Goal: Navigation & Orientation: Find specific page/section

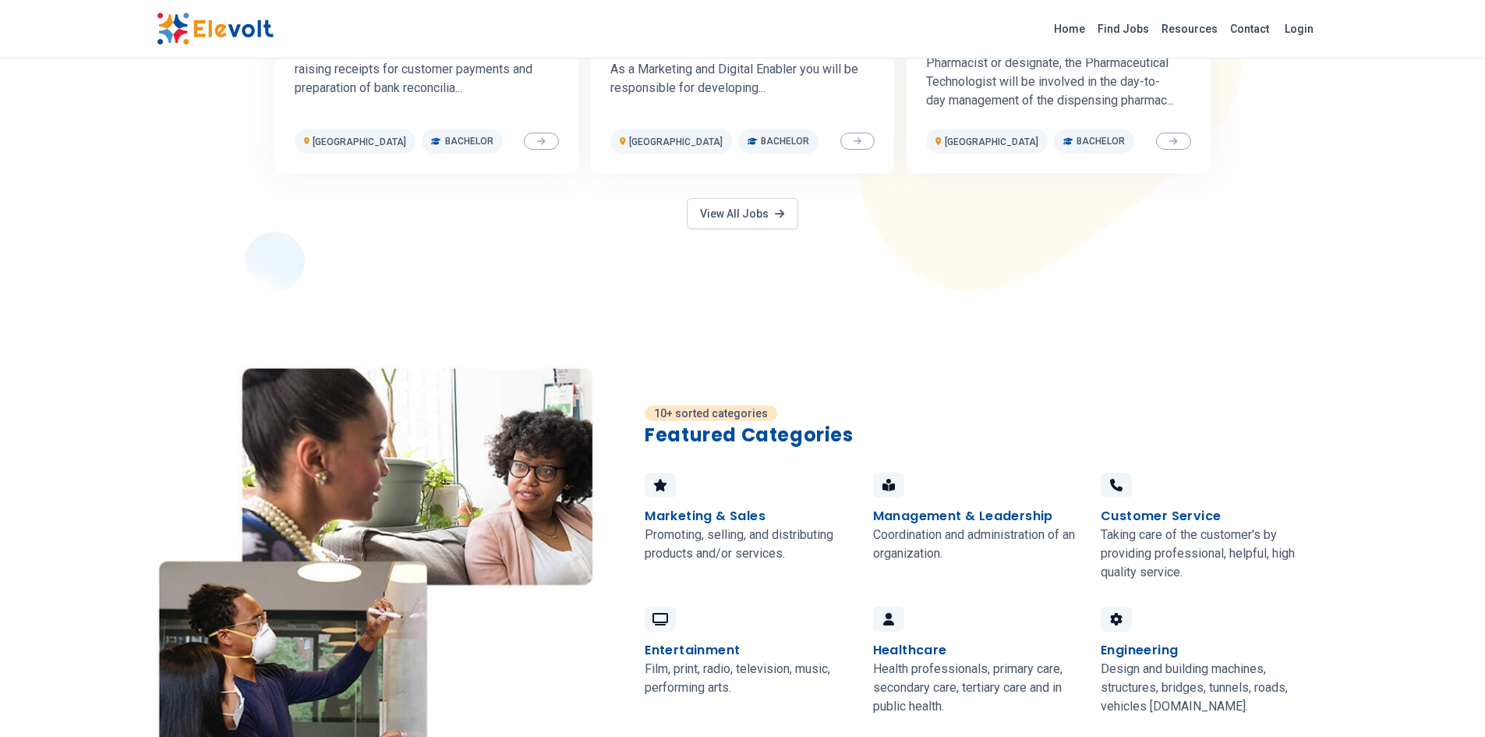
scroll to position [702, 0]
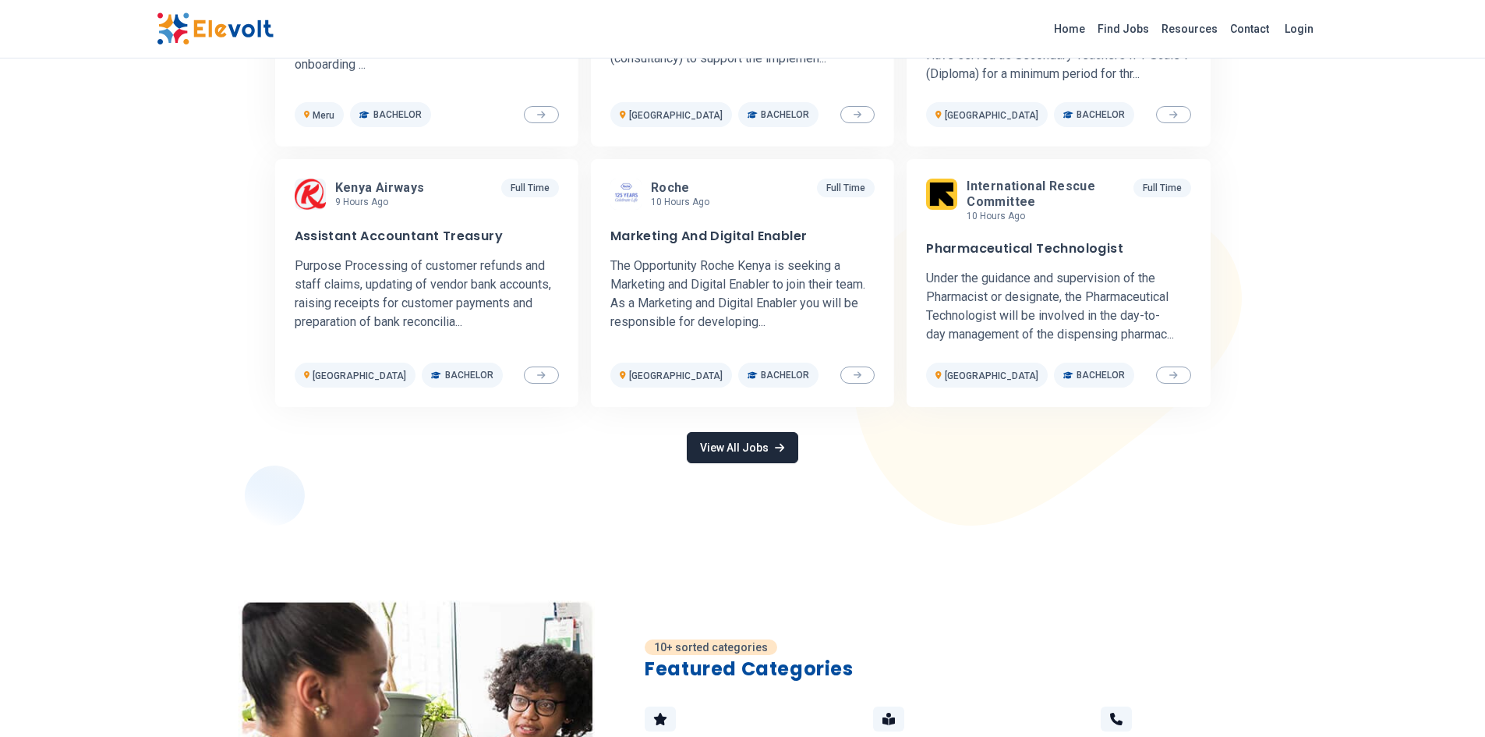
click at [752, 448] on link "View All Jobs" at bounding box center [742, 447] width 111 height 31
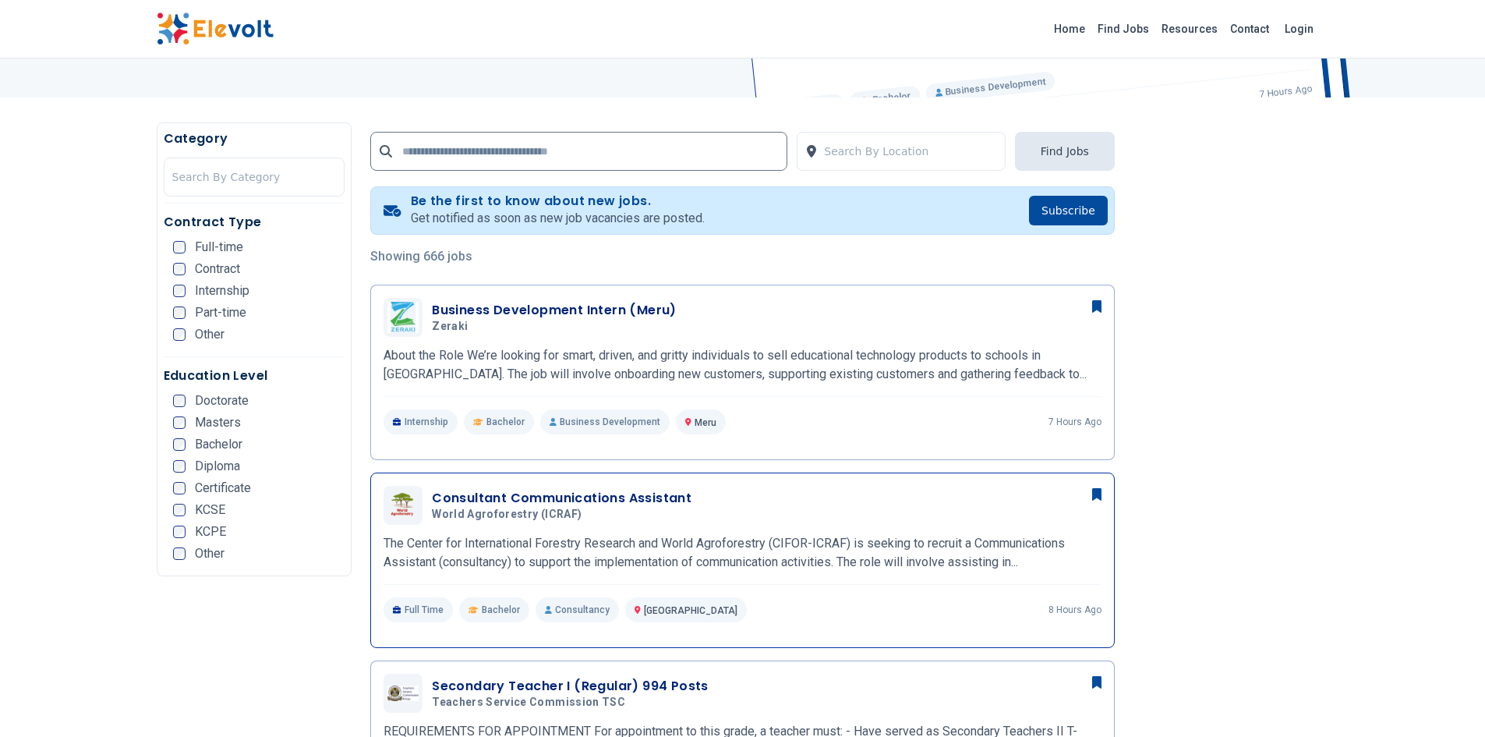
scroll to position [546, 0]
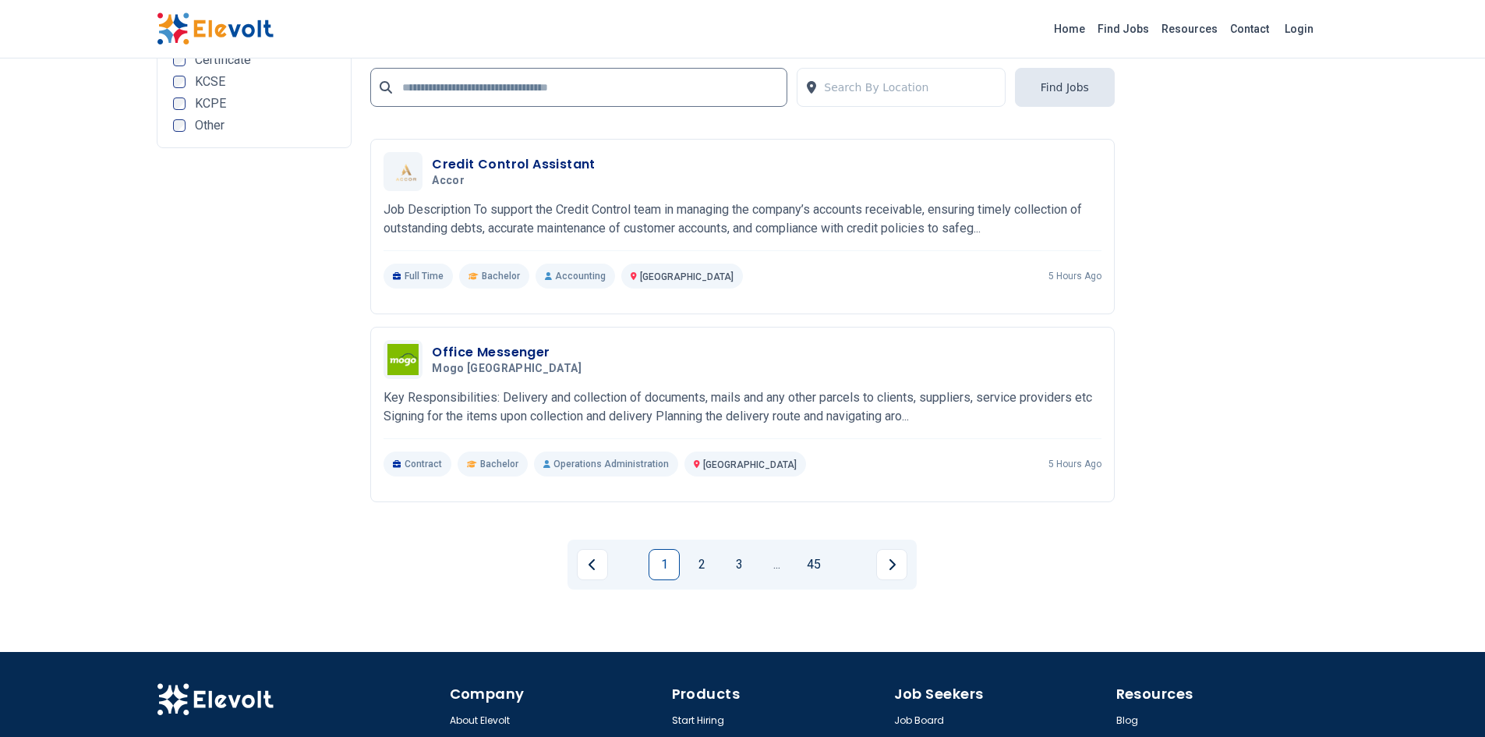
scroll to position [3275, 0]
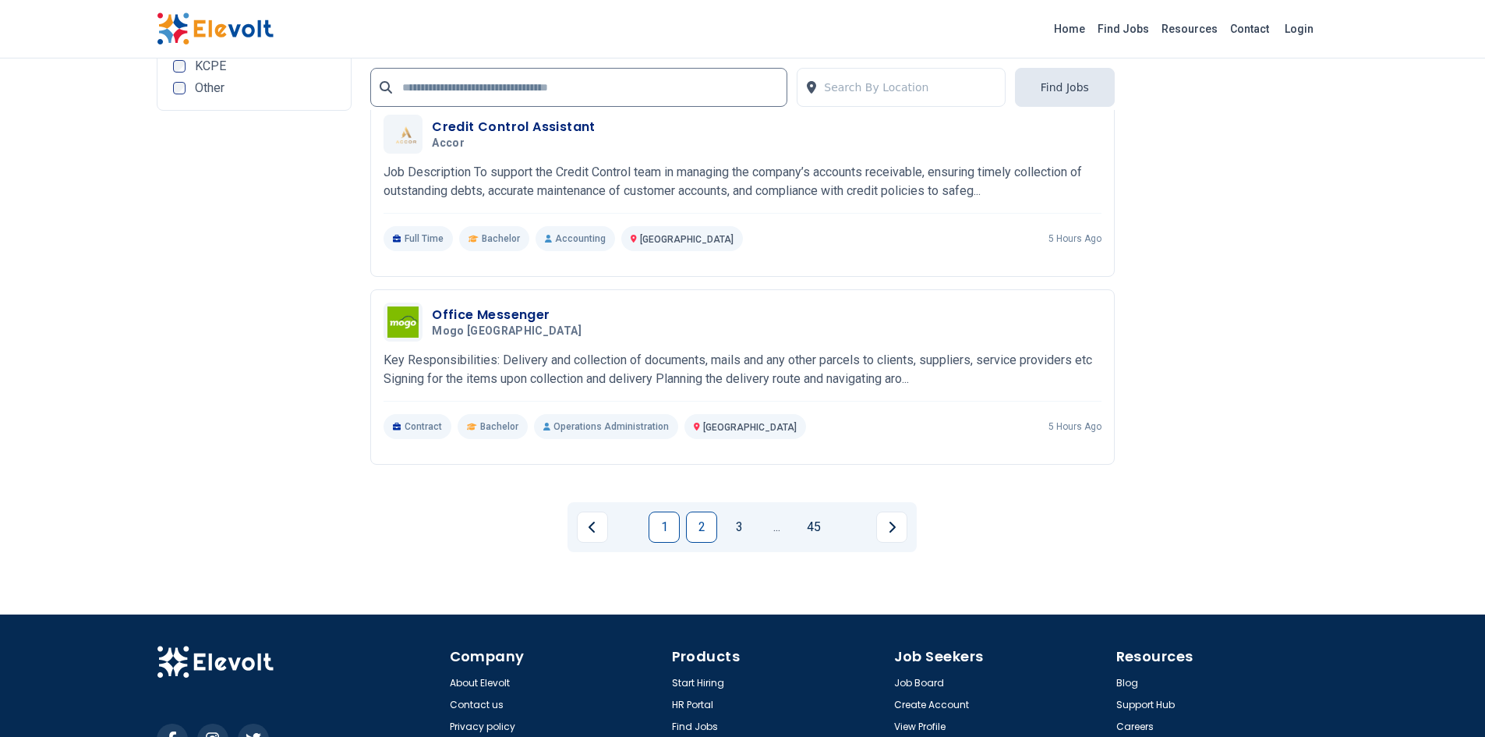
click at [708, 522] on link "2" at bounding box center [701, 526] width 31 height 31
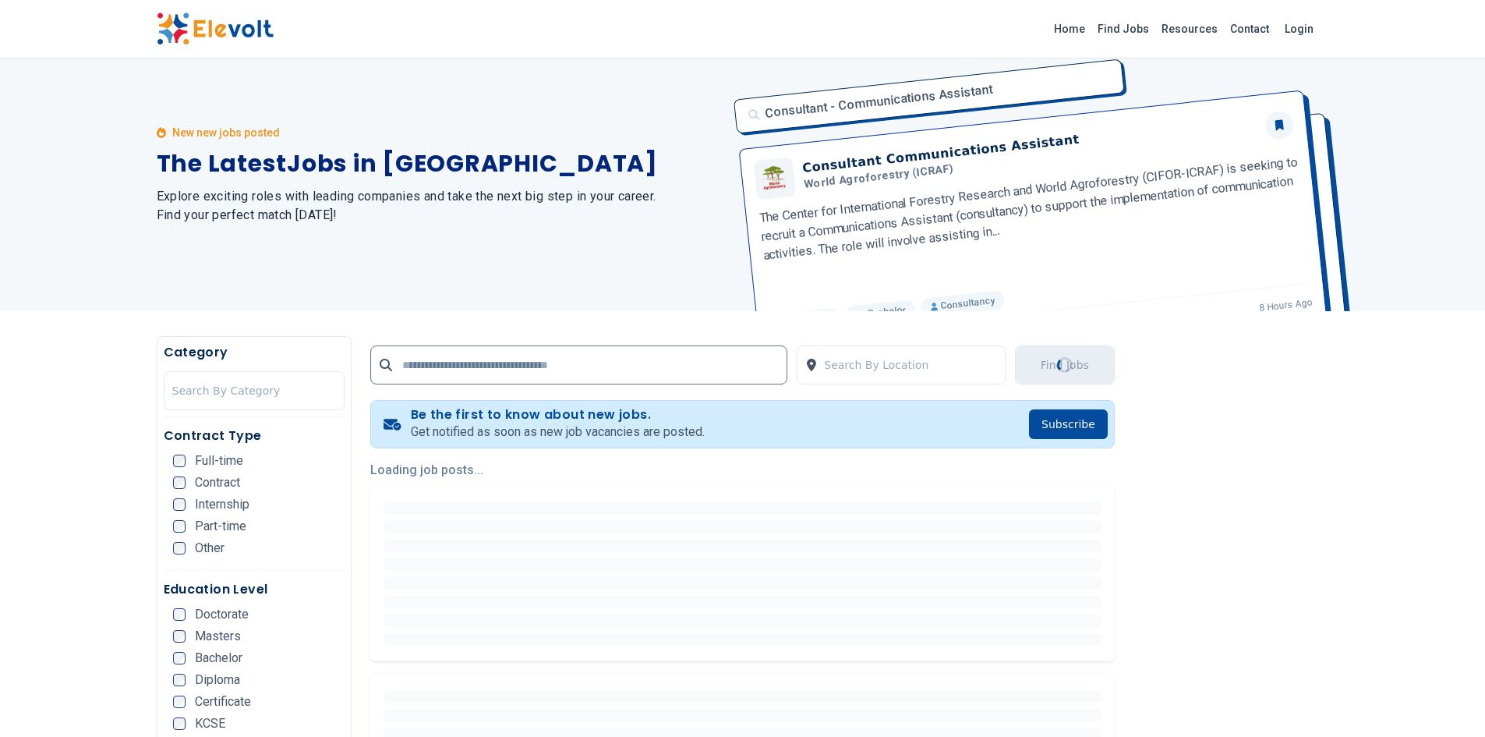
scroll to position [0, 0]
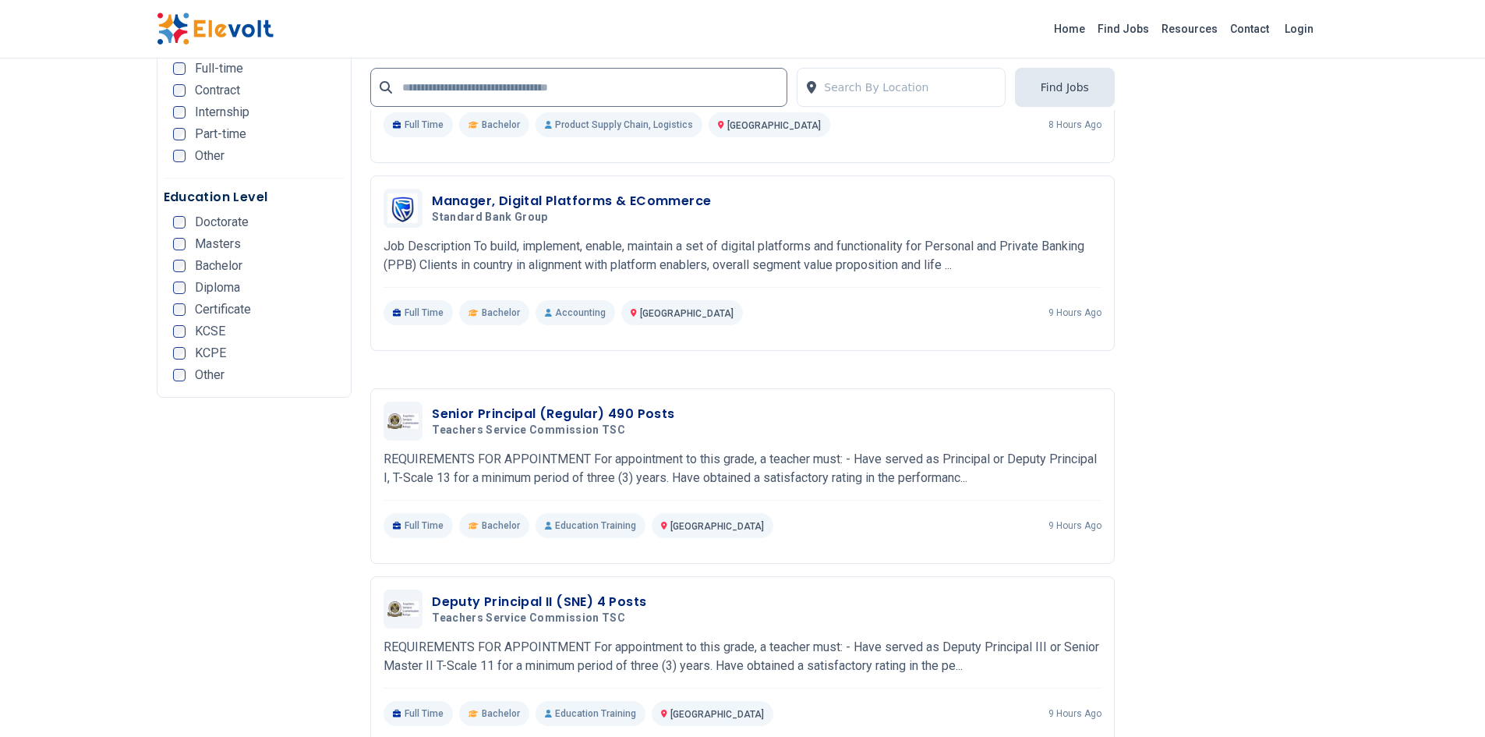
scroll to position [2963, 0]
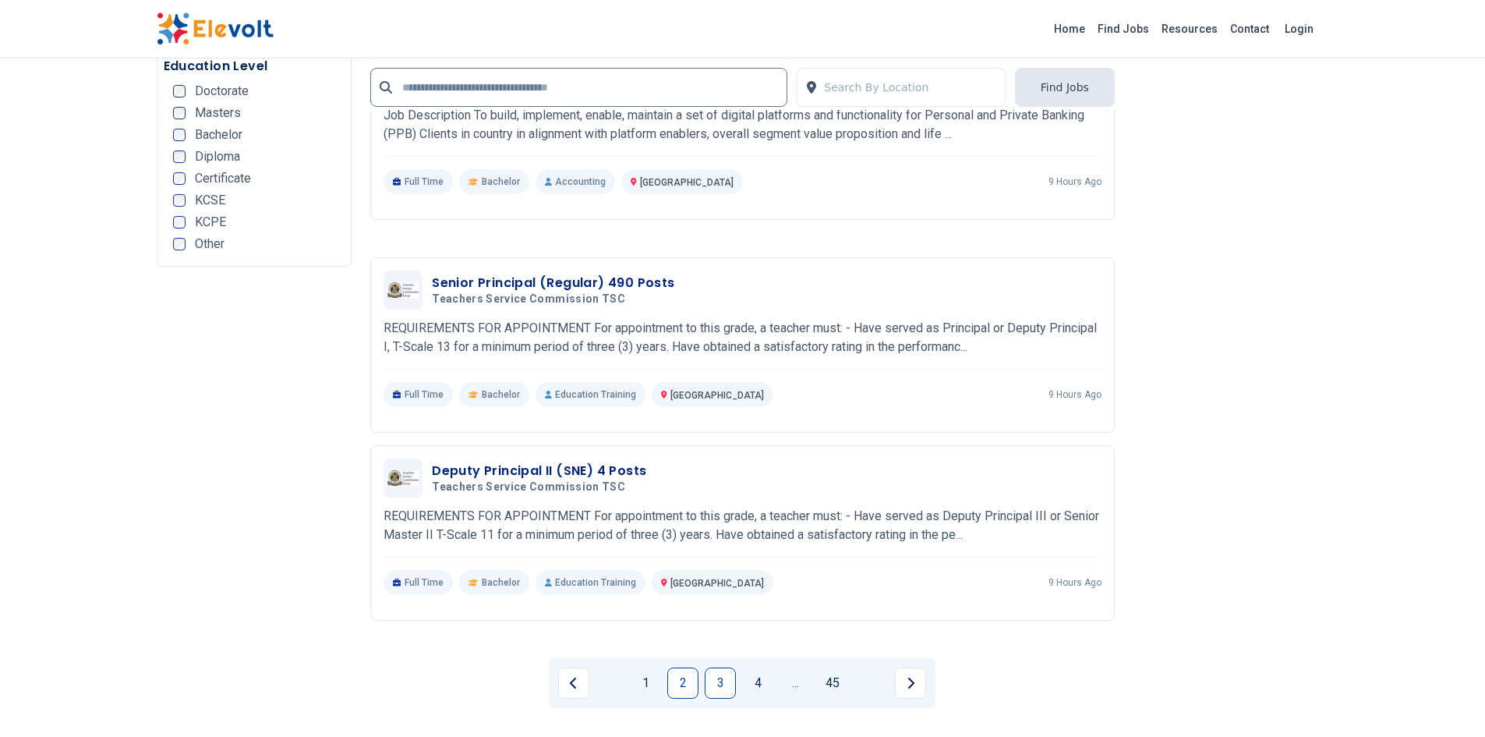
click at [717, 681] on link "3" at bounding box center [720, 682] width 31 height 31
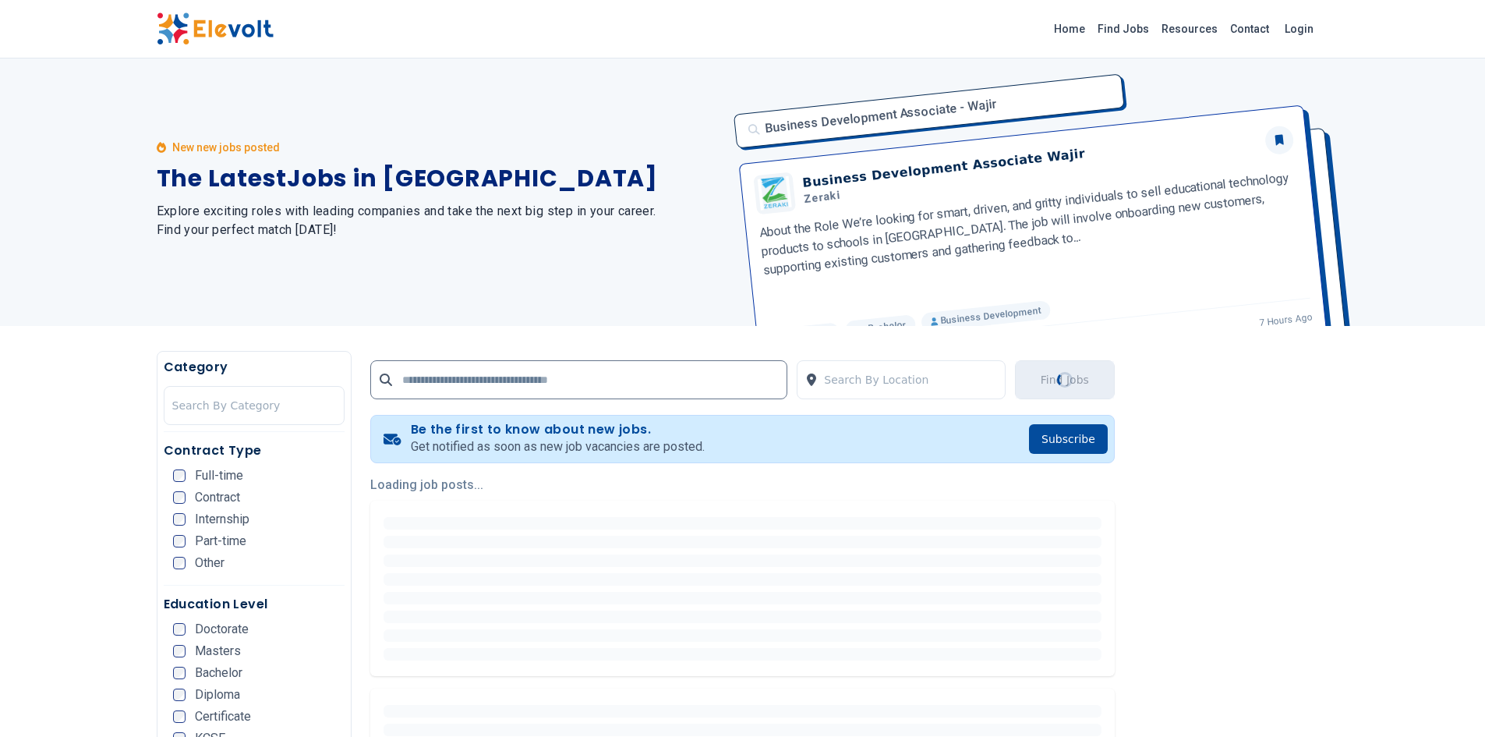
scroll to position [0, 0]
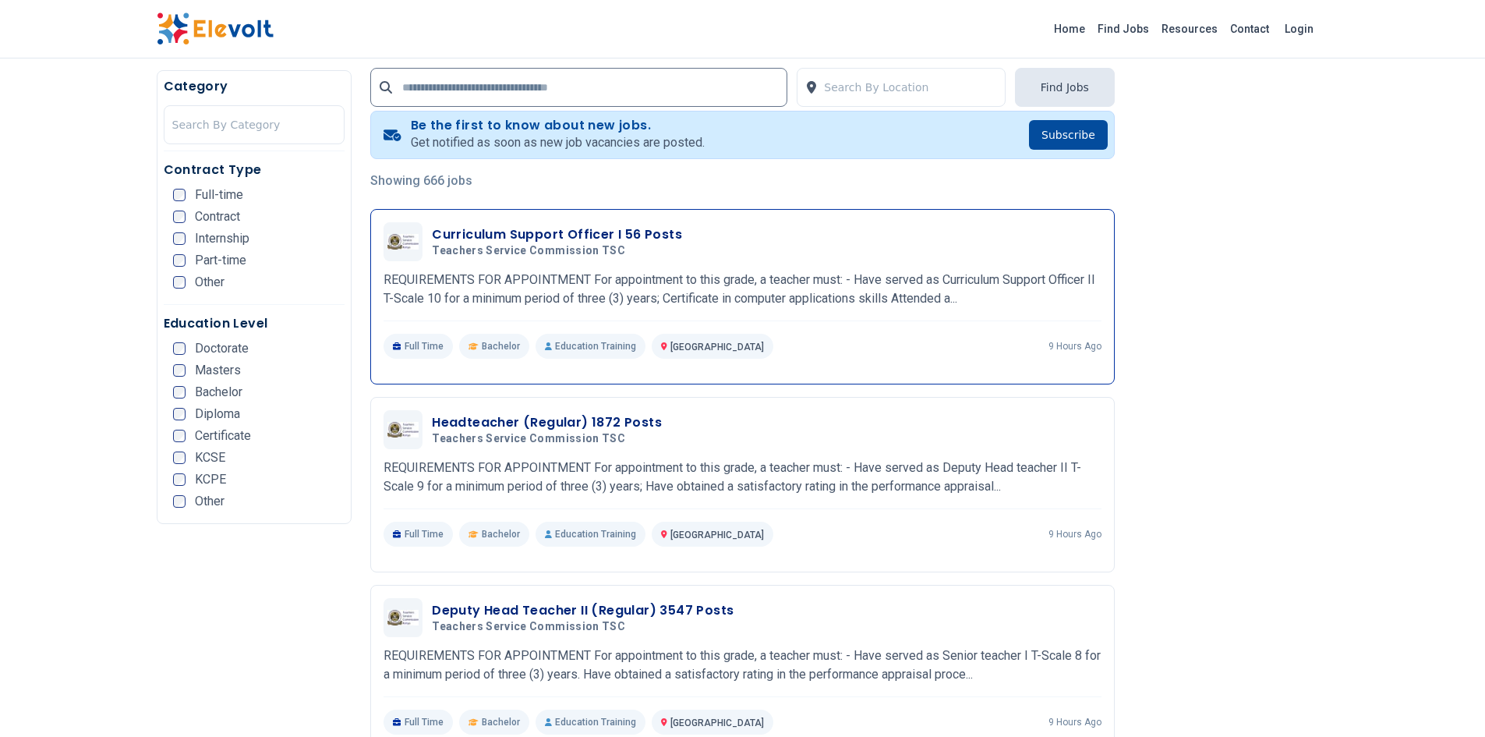
scroll to position [312, 0]
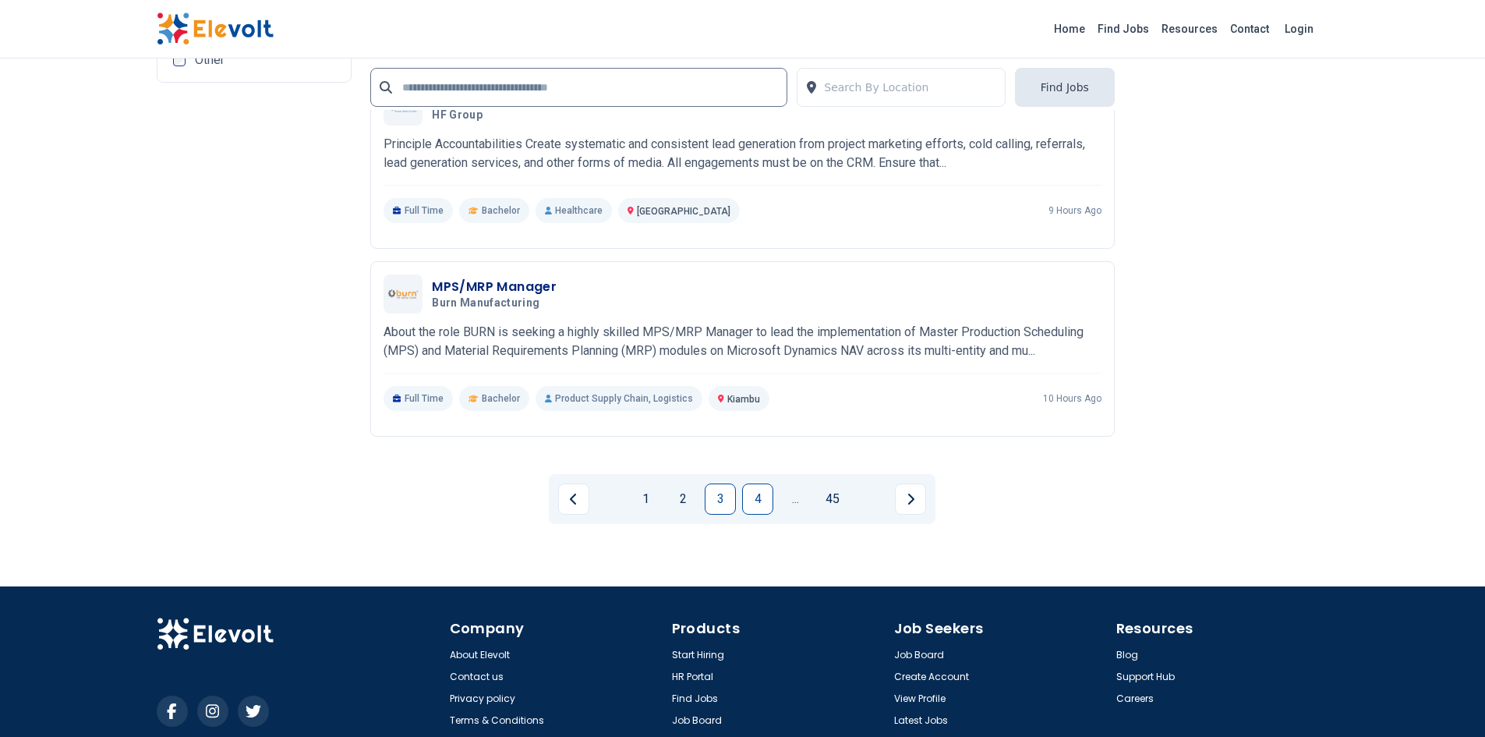
click at [754, 502] on link "4" at bounding box center [757, 498] width 31 height 31
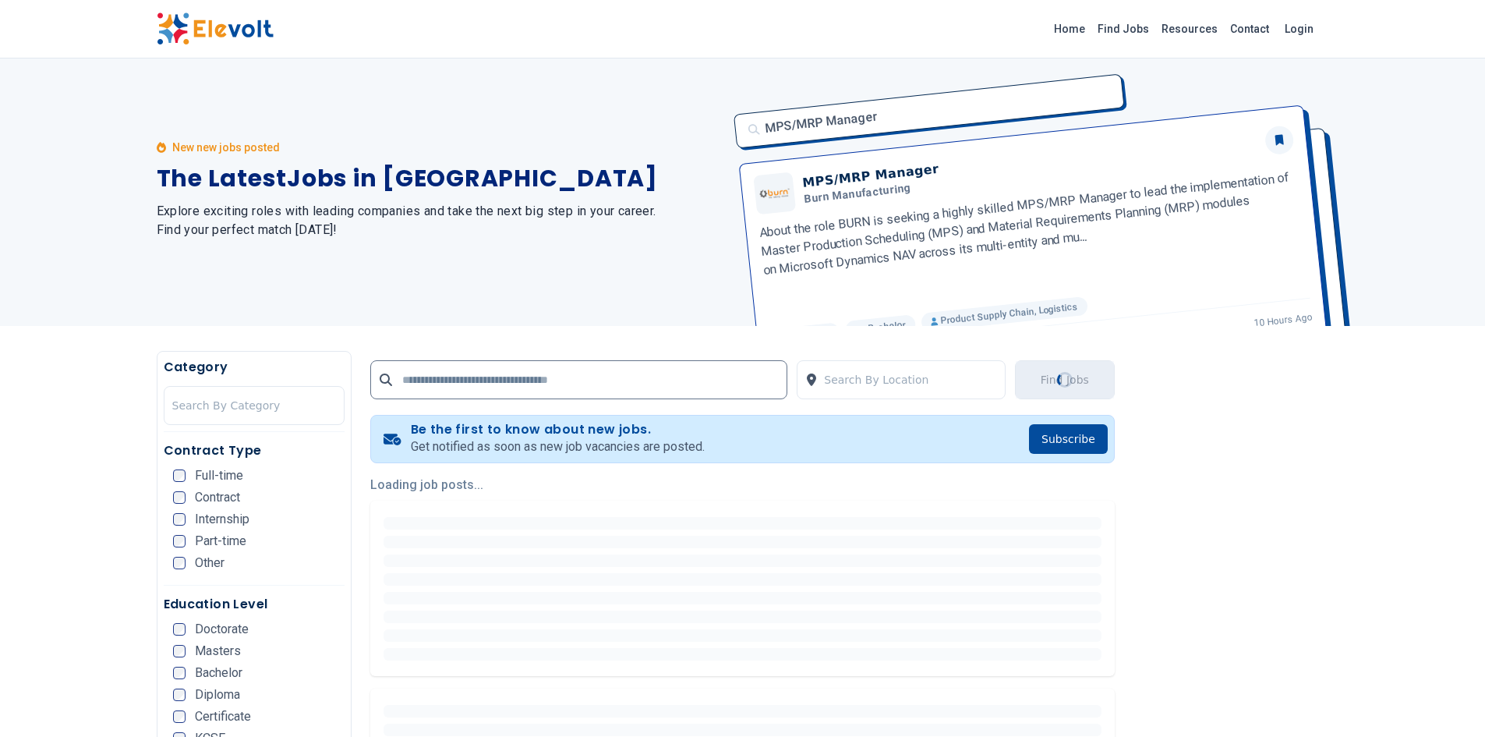
scroll to position [0, 0]
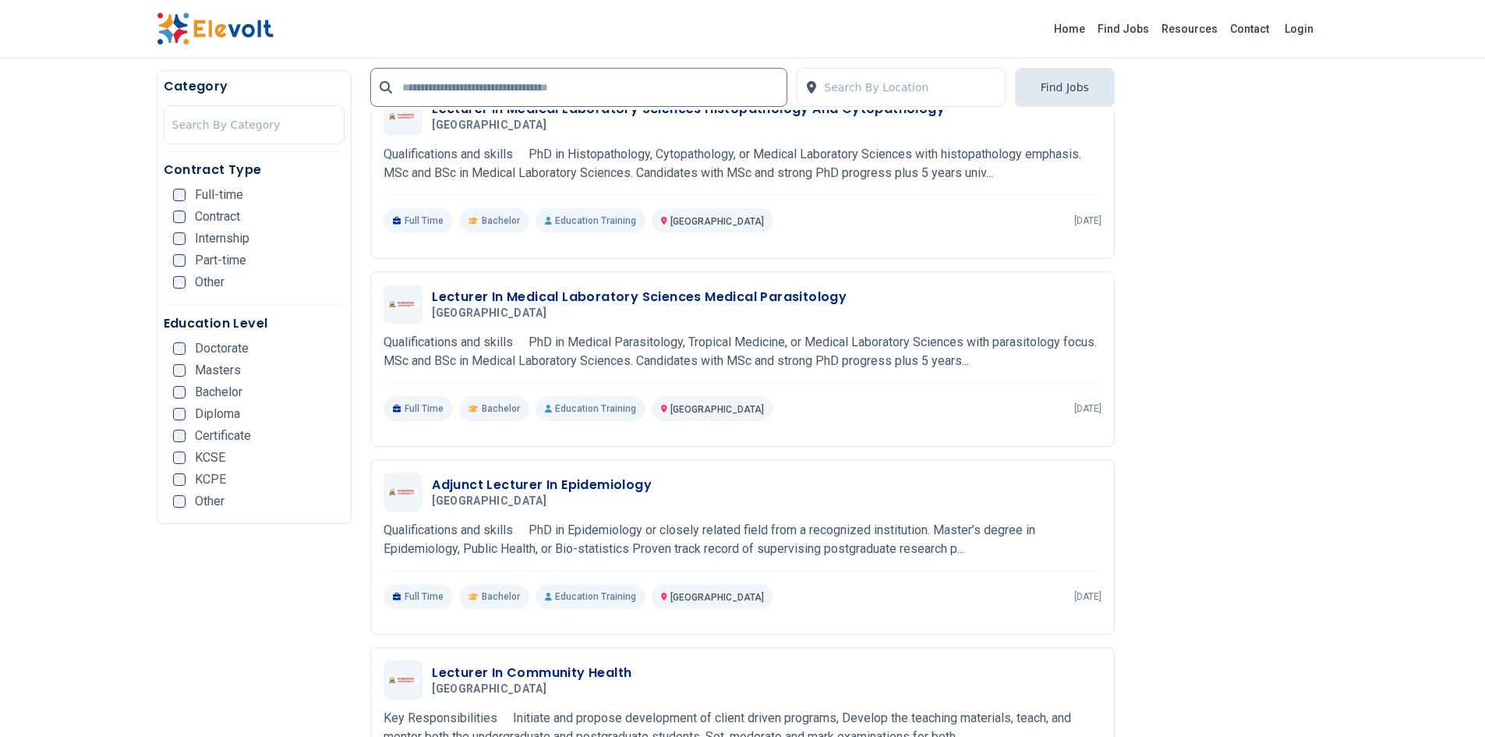
scroll to position [2183, 0]
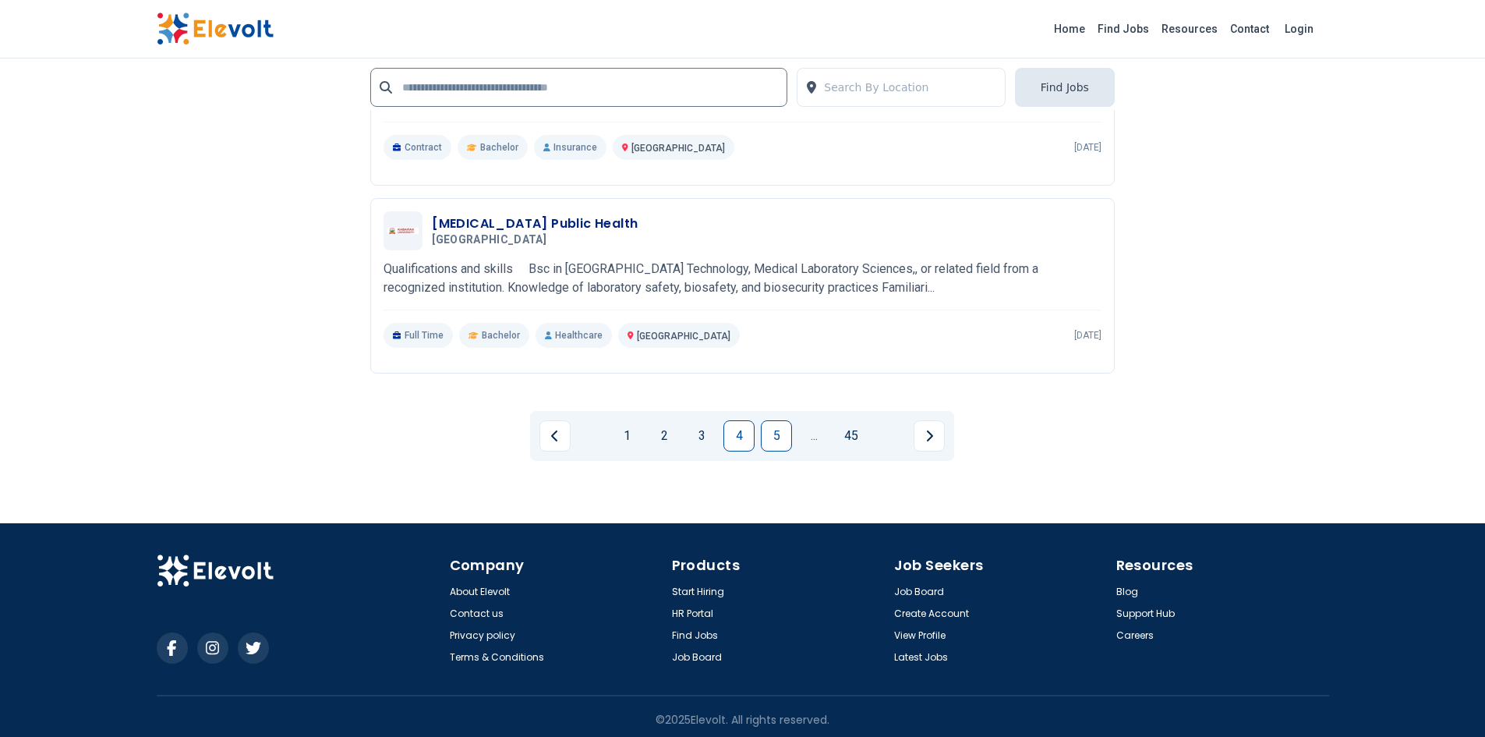
click at [780, 428] on link "5" at bounding box center [776, 435] width 31 height 31
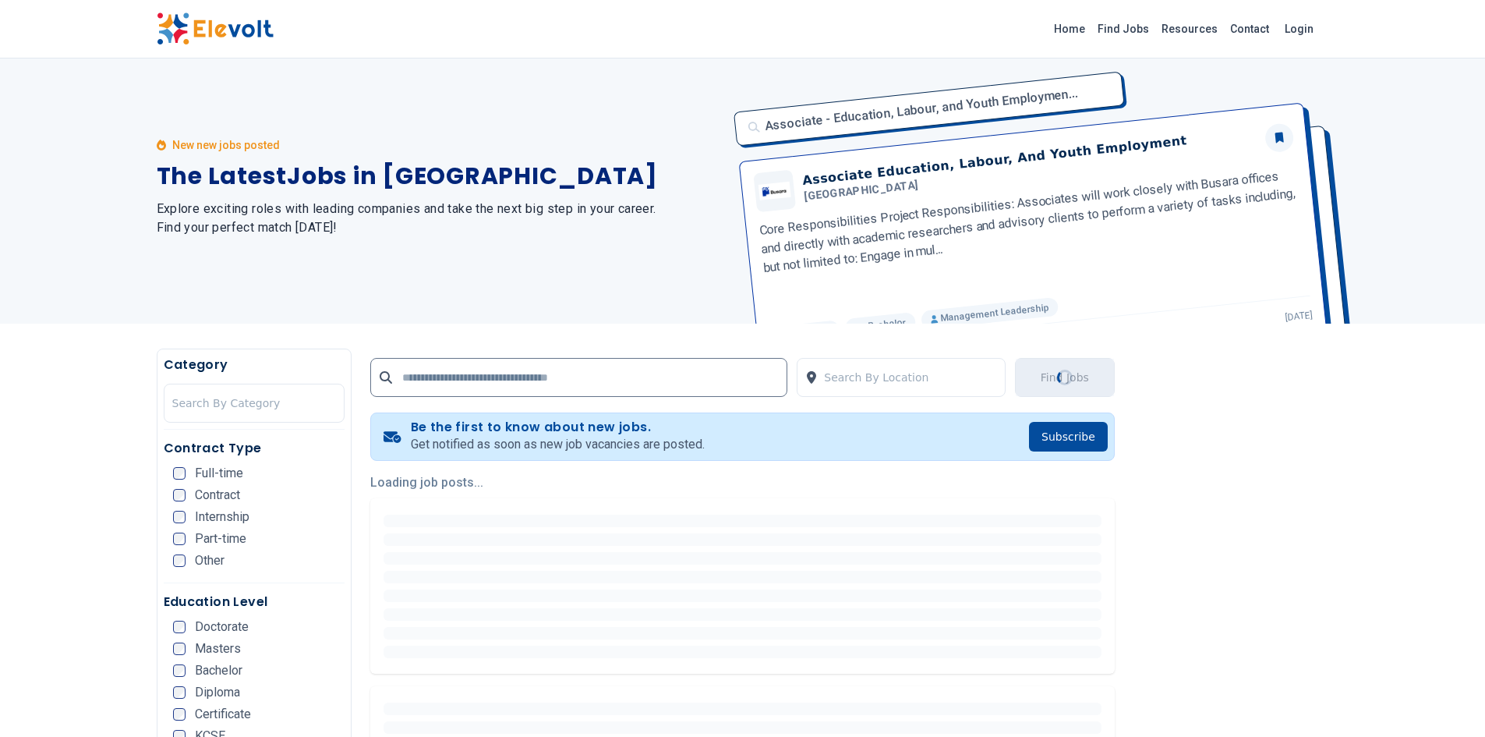
scroll to position [0, 0]
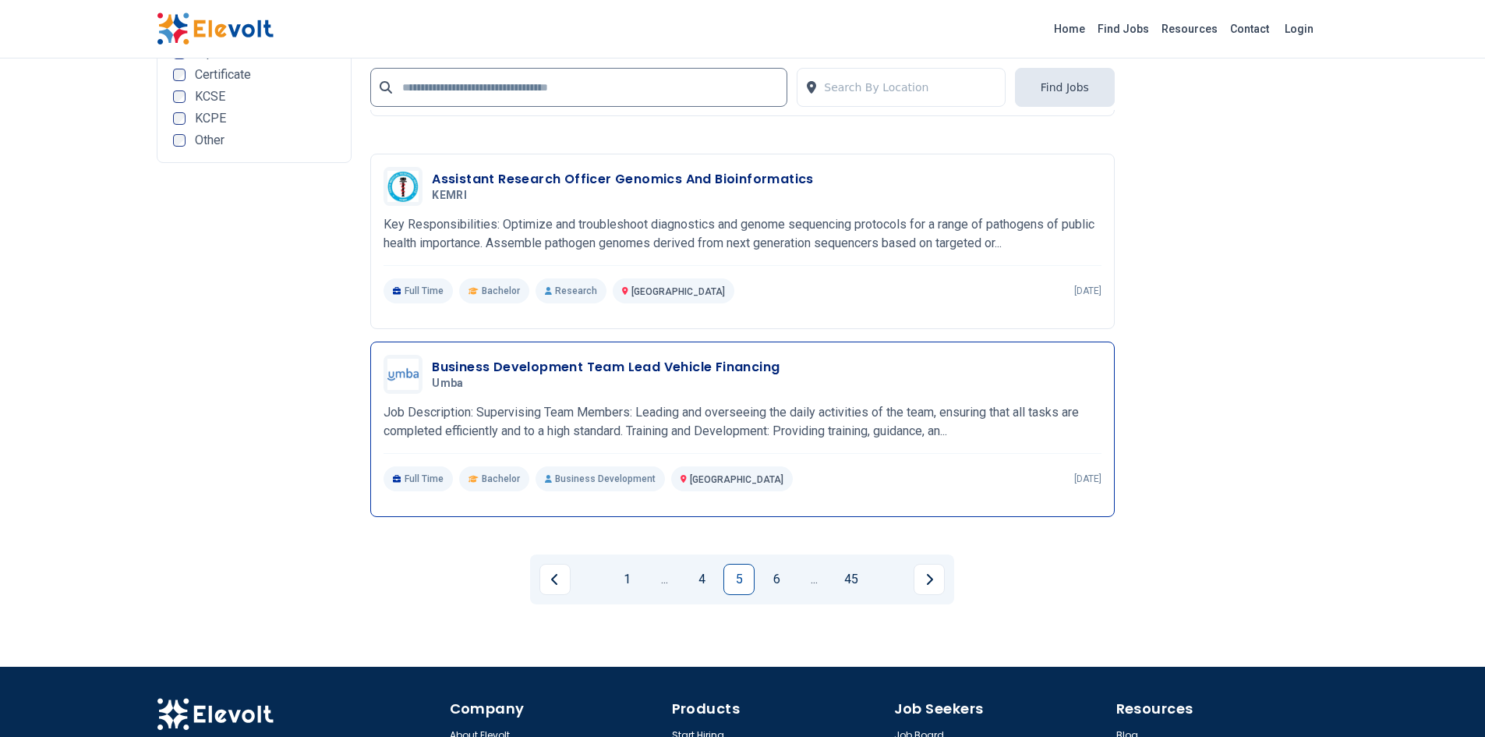
scroll to position [2885, 0]
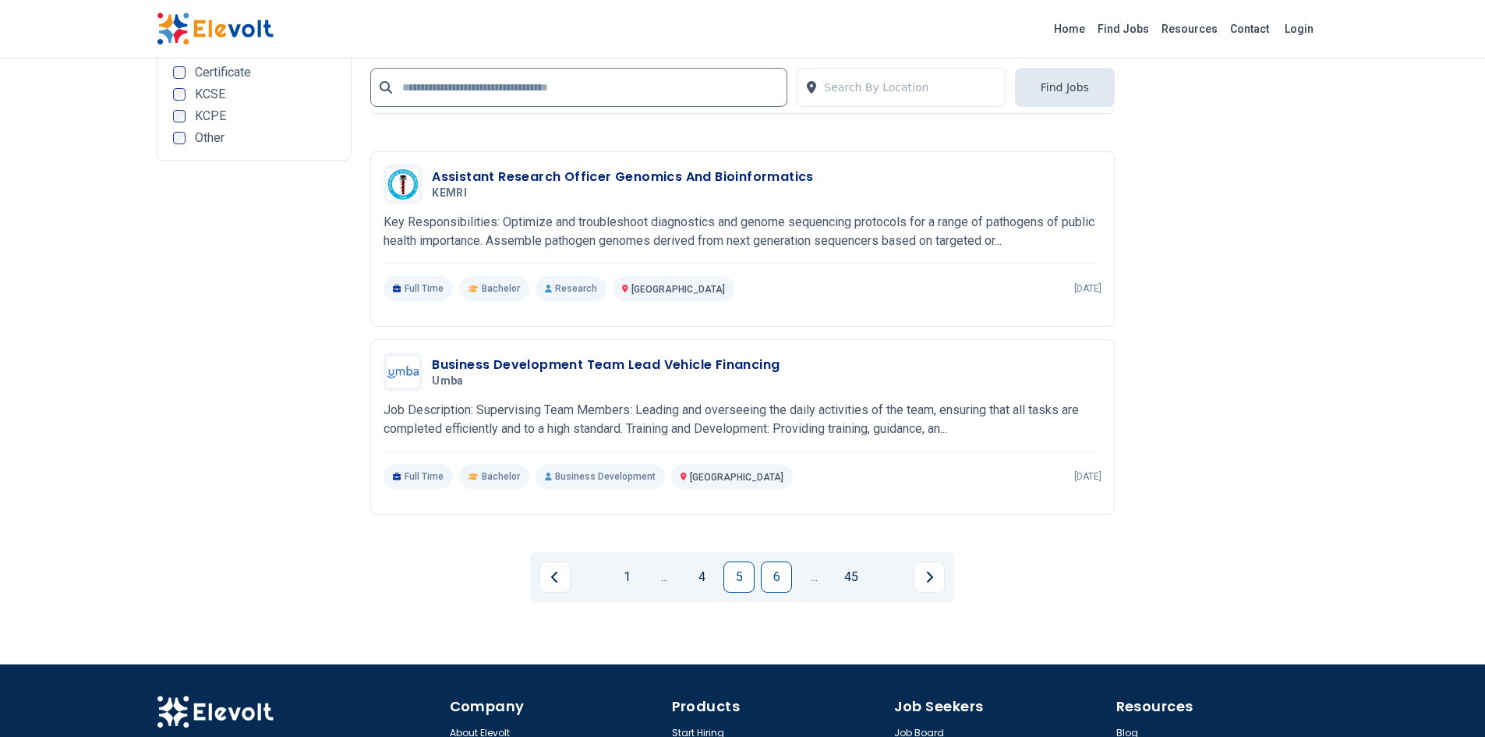
click at [777, 575] on link "6" at bounding box center [776, 576] width 31 height 31
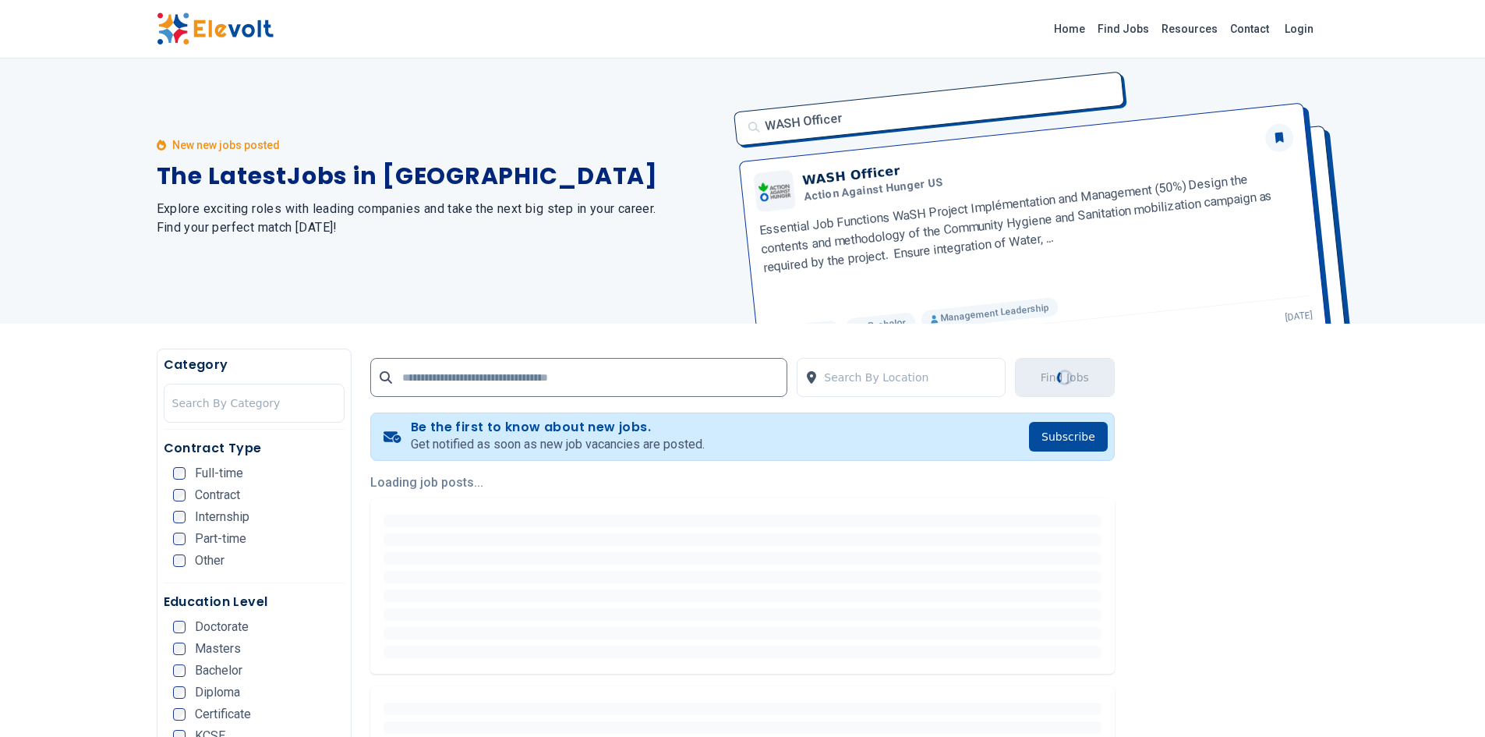
scroll to position [0, 0]
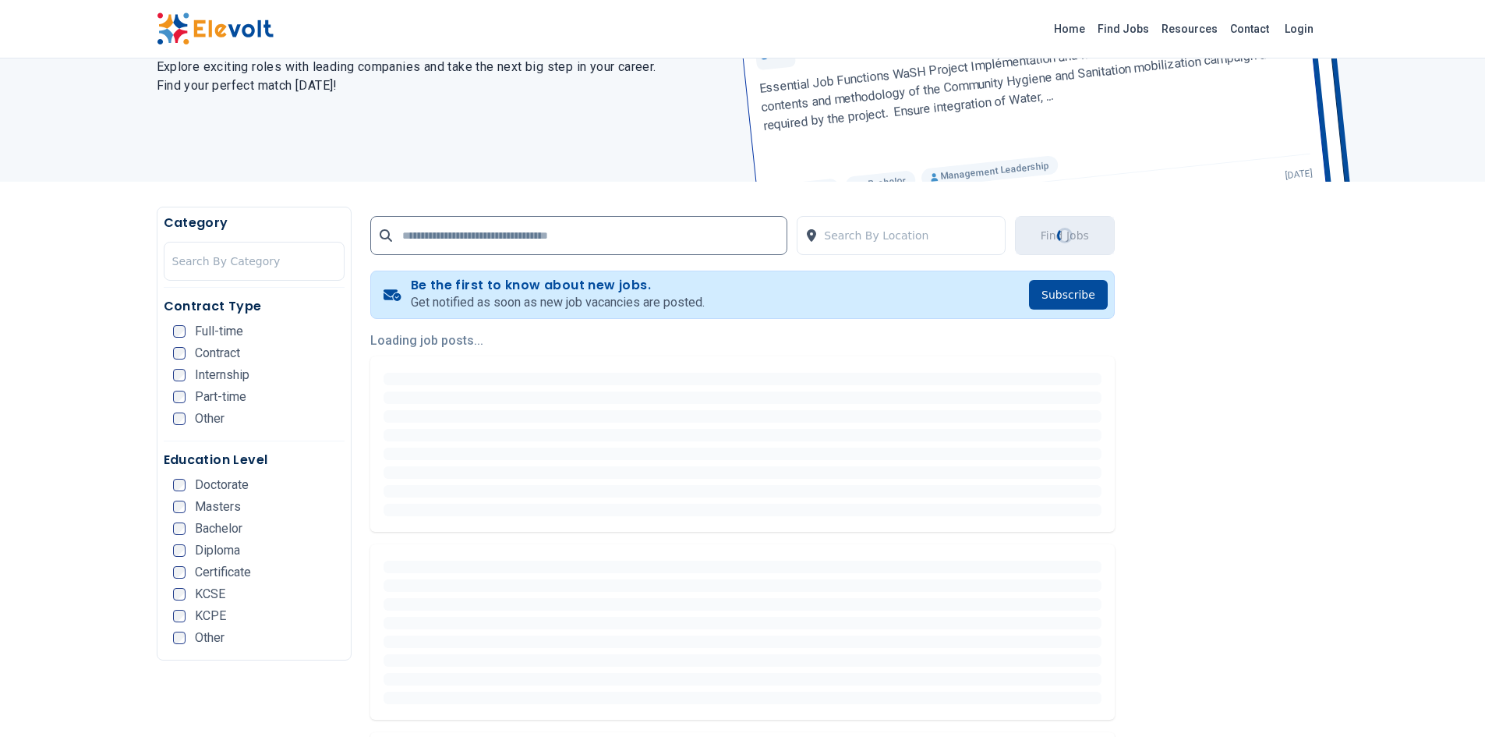
scroll to position [156, 0]
